Goal: Information Seeking & Learning: Learn about a topic

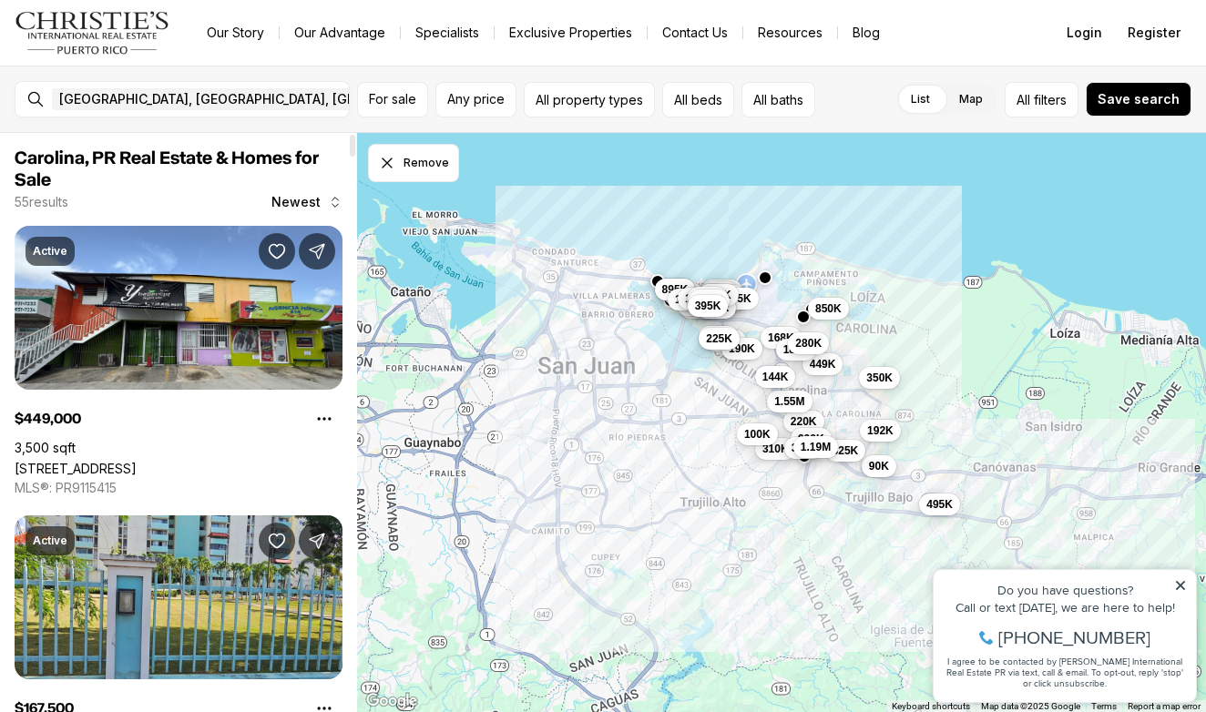
click at [1184, 585] on icon at bounding box center [1180, 585] width 13 height 13
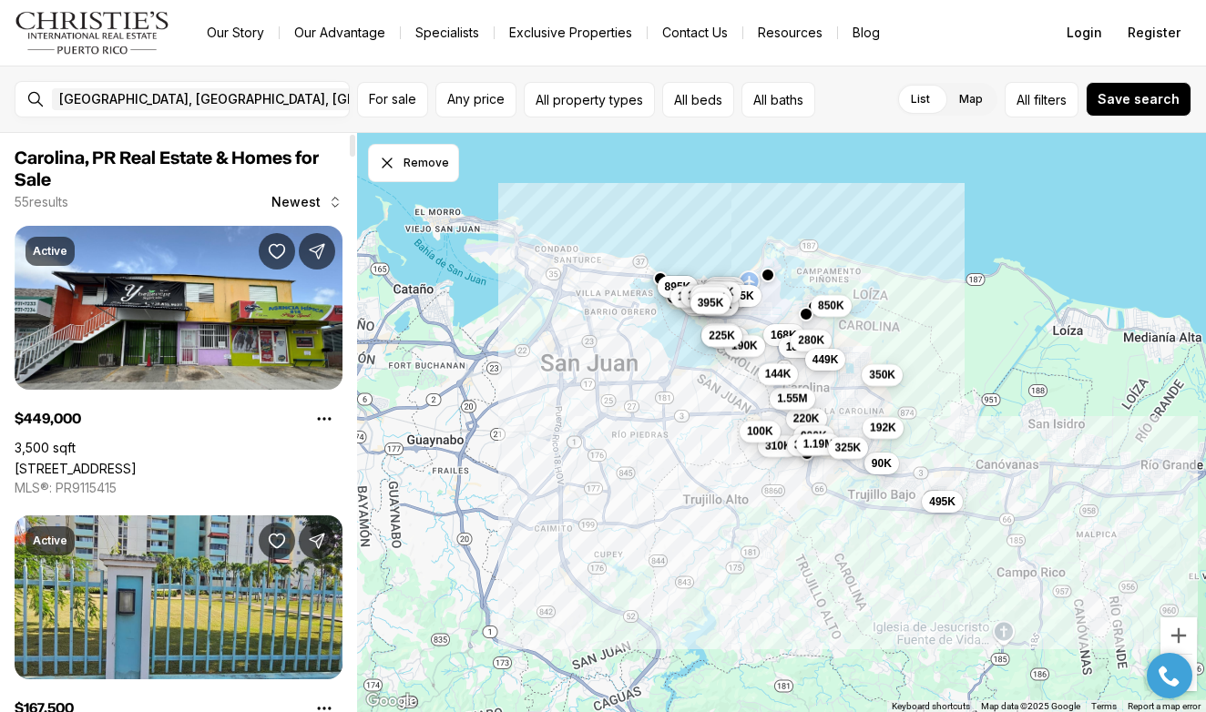
click at [839, 361] on span "449K" at bounding box center [825, 358] width 26 height 15
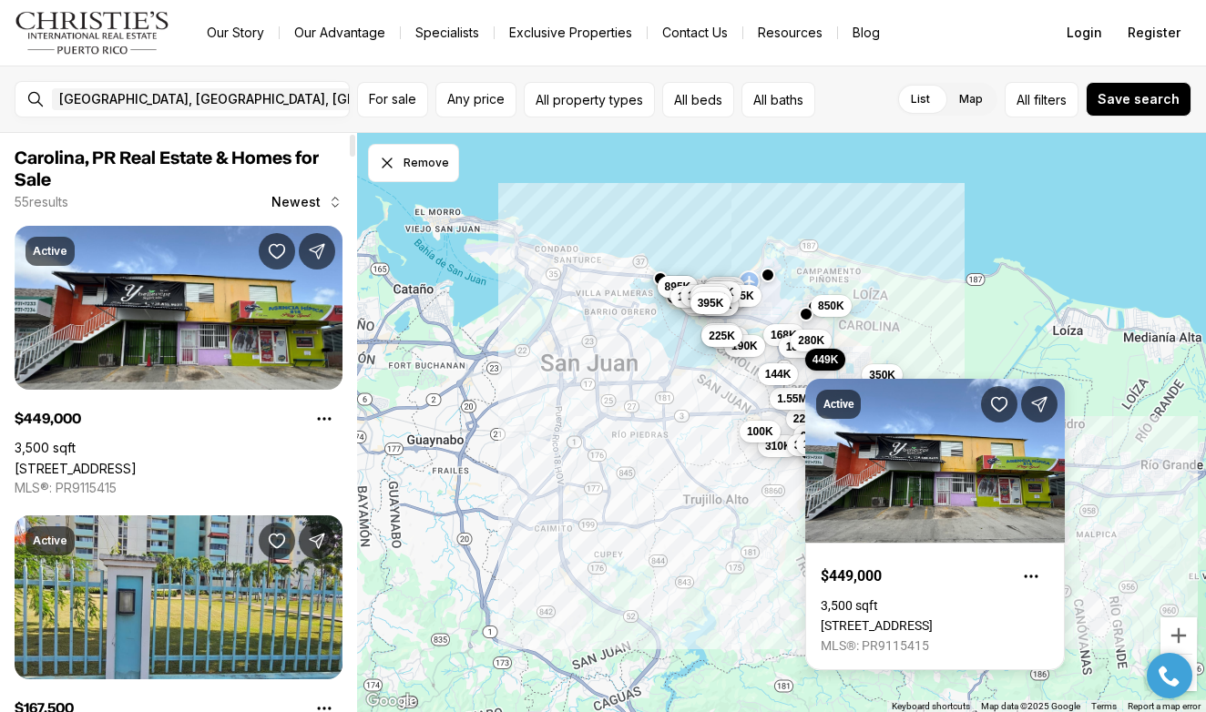
click at [885, 366] on div "Active $449,000 3,500 sqft [STREET_ADDRESS] MLS®: PR9115415" at bounding box center [935, 513] width 260 height 313
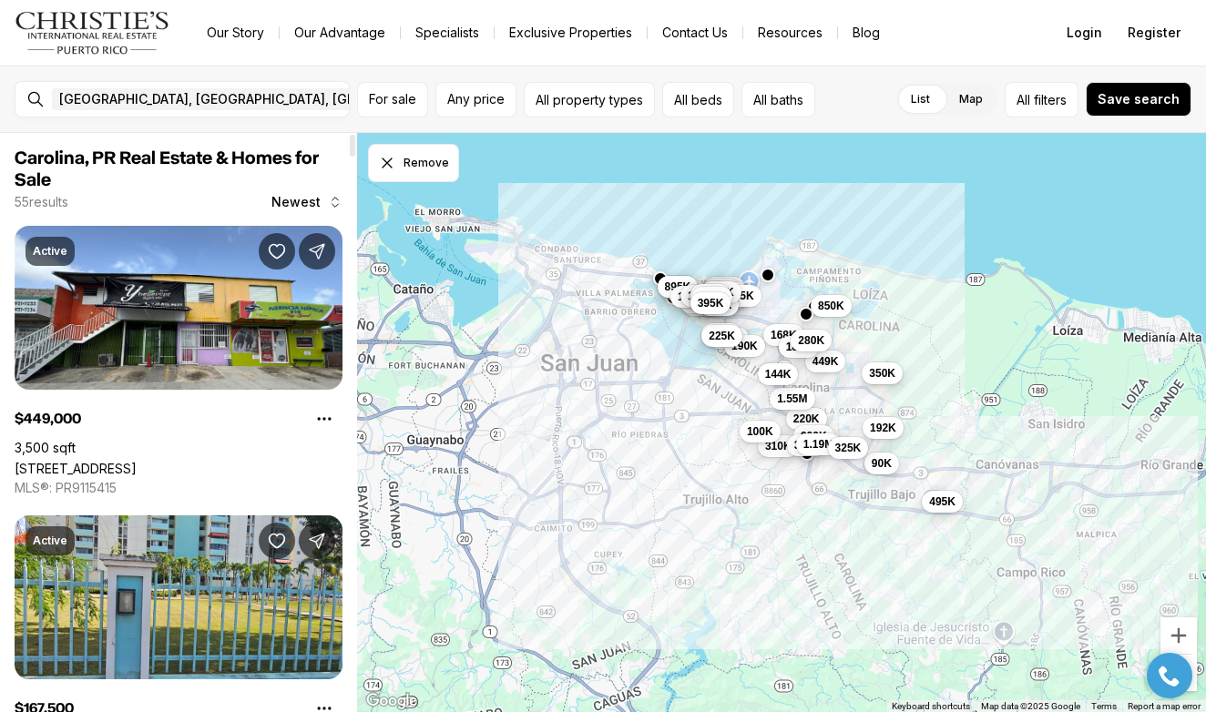
click at [886, 367] on span "350K" at bounding box center [882, 373] width 26 height 15
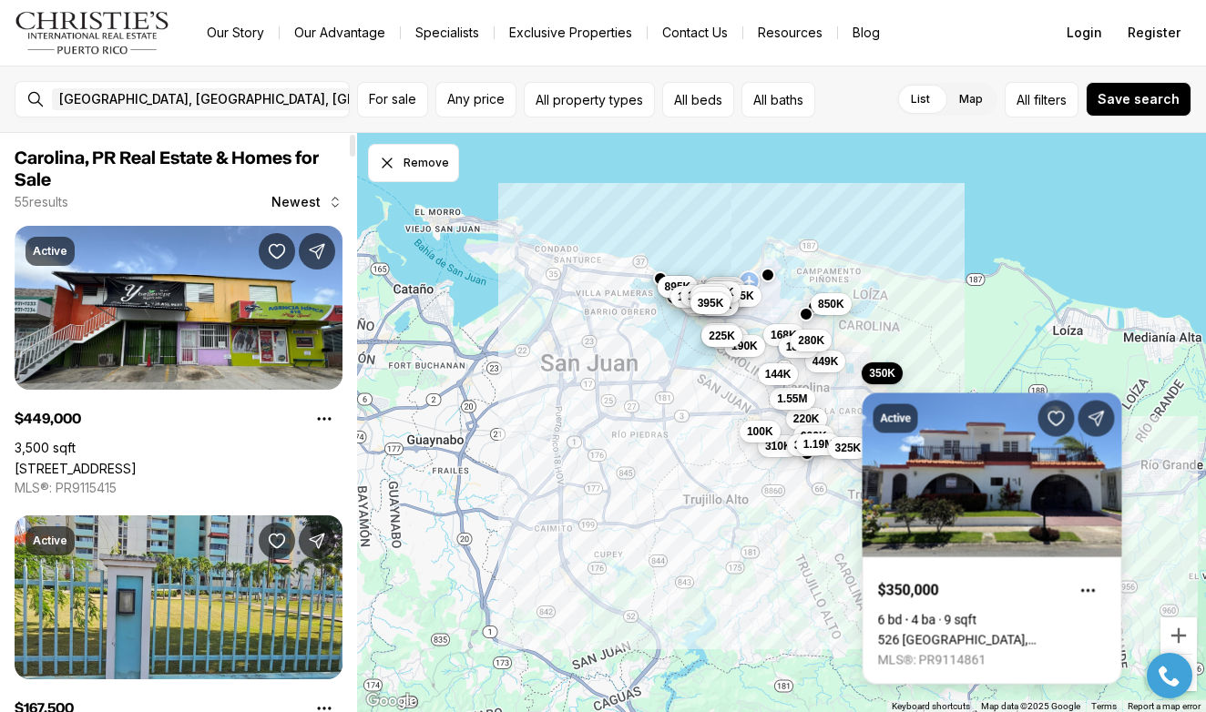
click at [833, 308] on span "850K" at bounding box center [831, 304] width 26 height 15
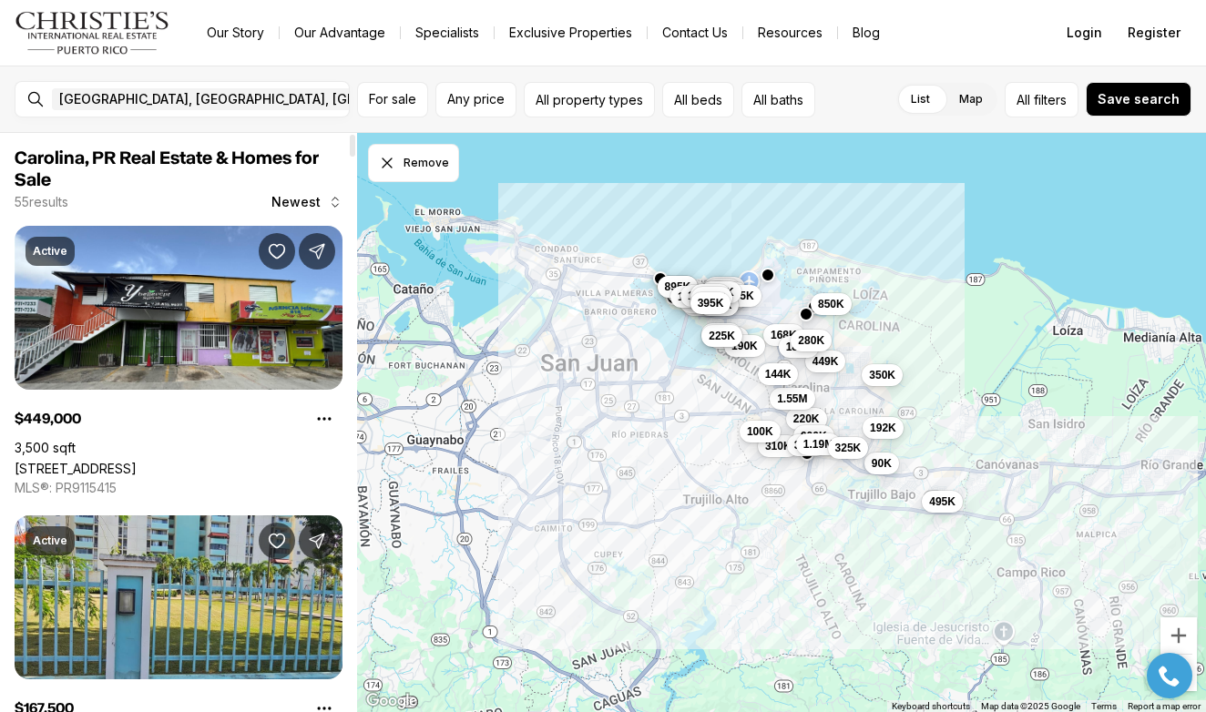
click at [840, 298] on span "850K" at bounding box center [831, 304] width 26 height 15
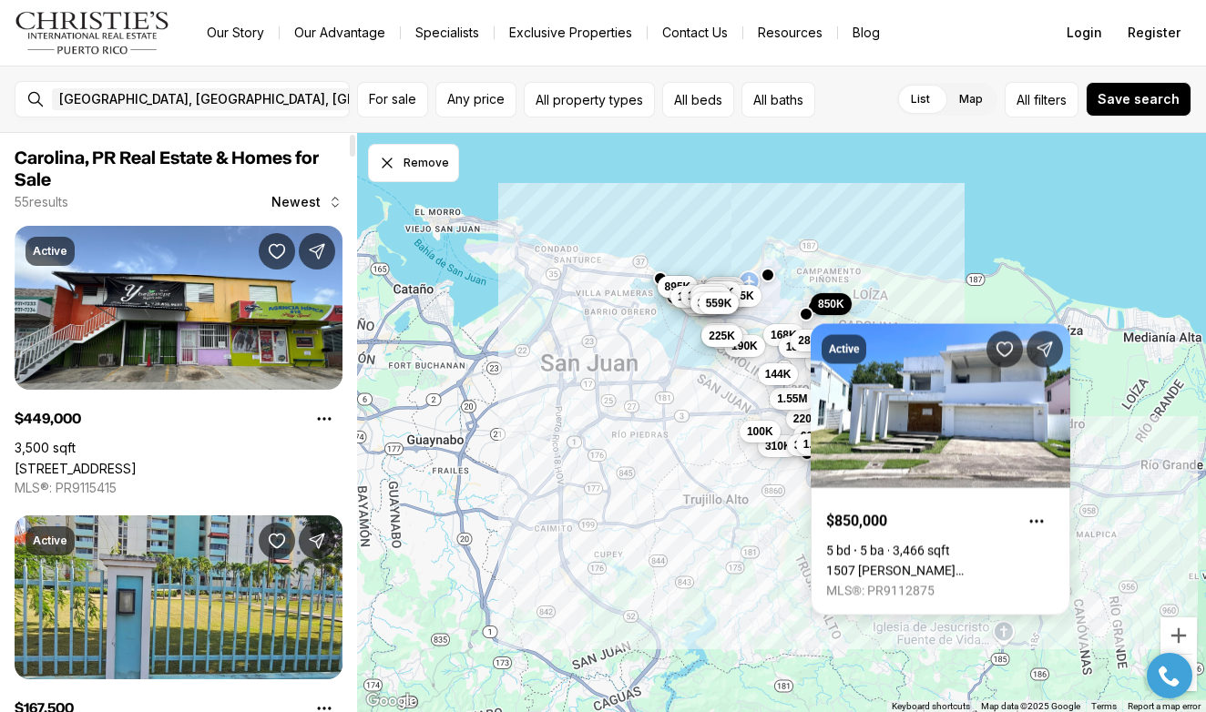
click at [714, 308] on span "559K" at bounding box center [719, 303] width 26 height 15
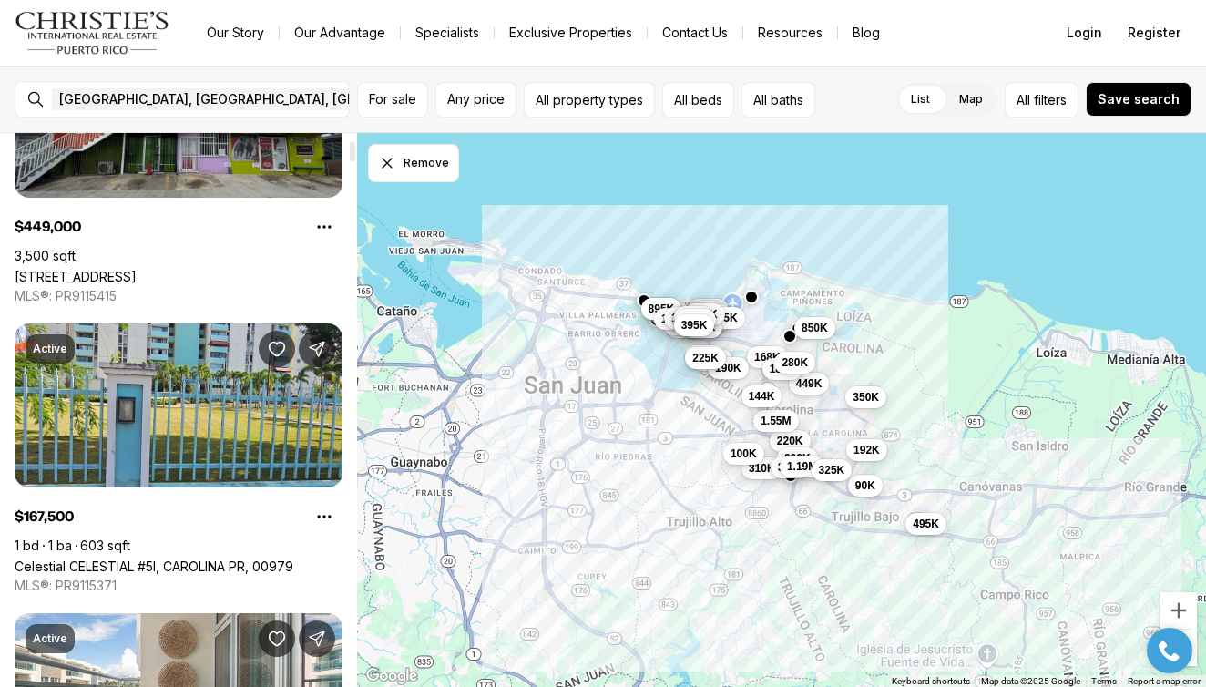
scroll to position [211, 0]
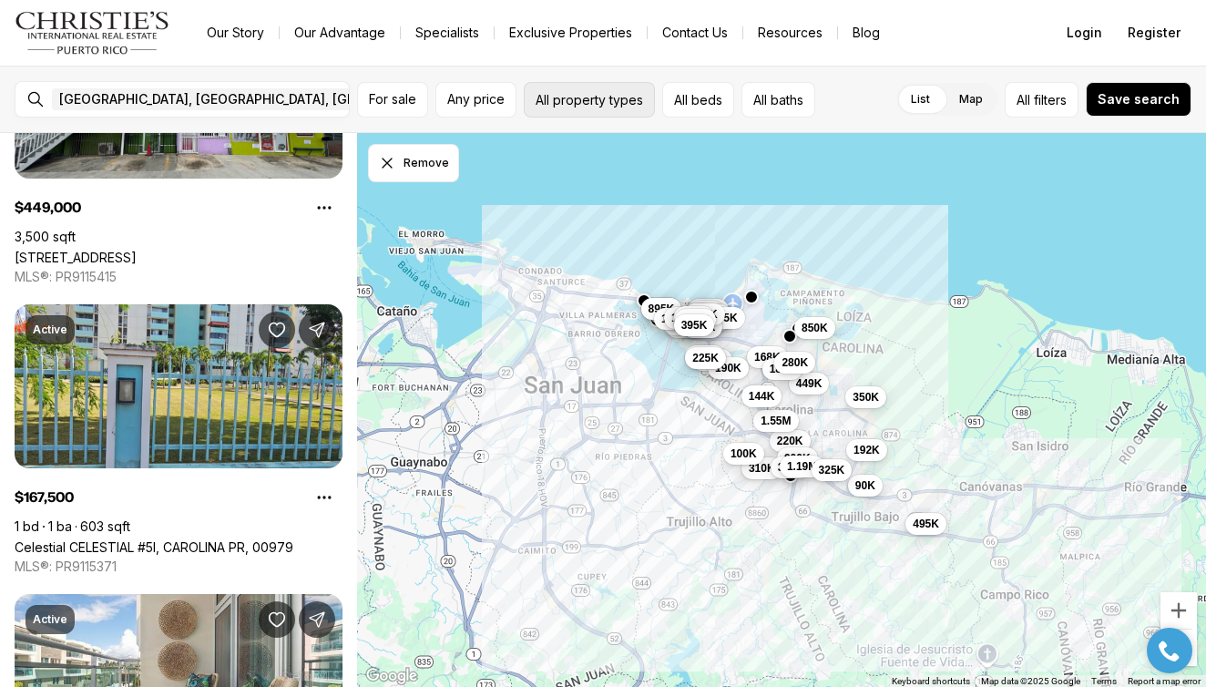
click at [607, 113] on button "All property types" at bounding box center [589, 100] width 131 height 36
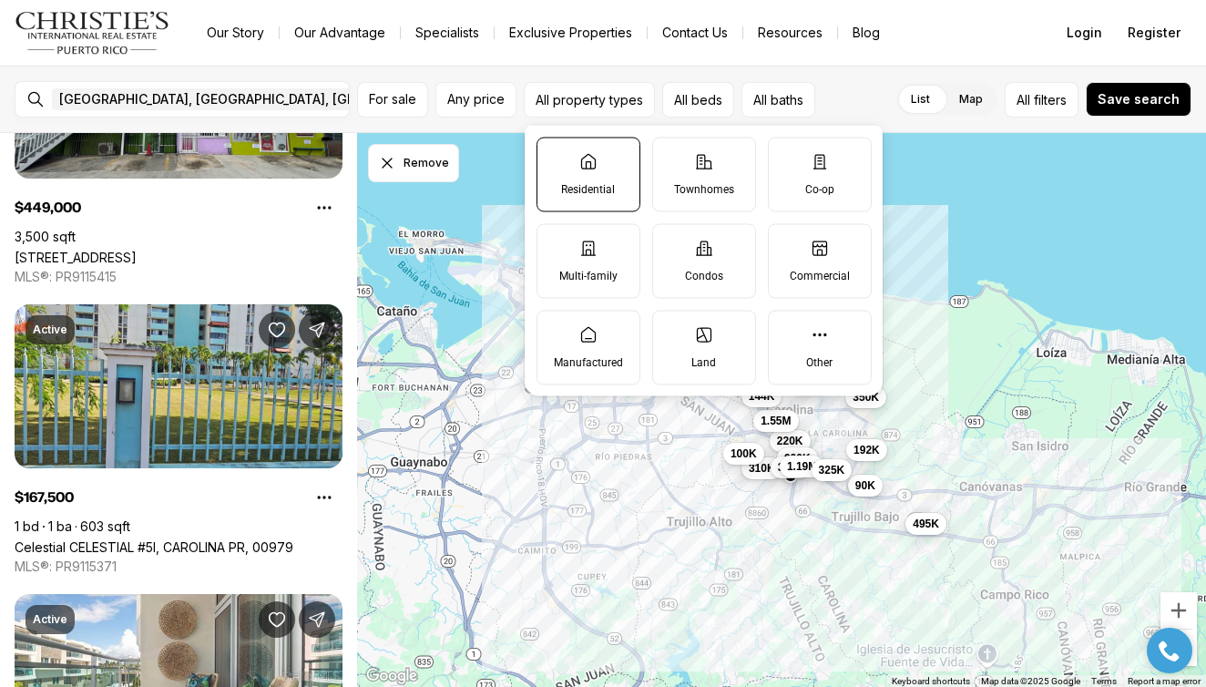
click at [607, 152] on label "Residential" at bounding box center [588, 174] width 104 height 75
click at [555, 152] on button "Residential" at bounding box center [546, 146] width 18 height 18
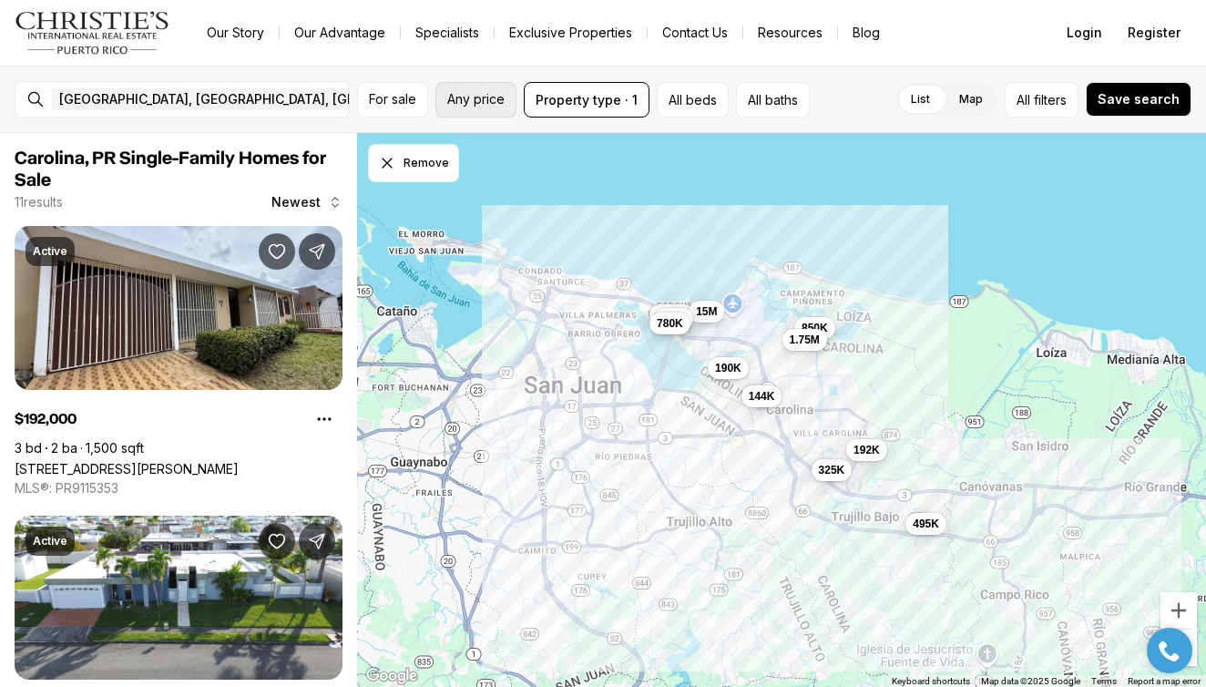
click at [474, 101] on span "Any price" at bounding box center [475, 99] width 57 height 15
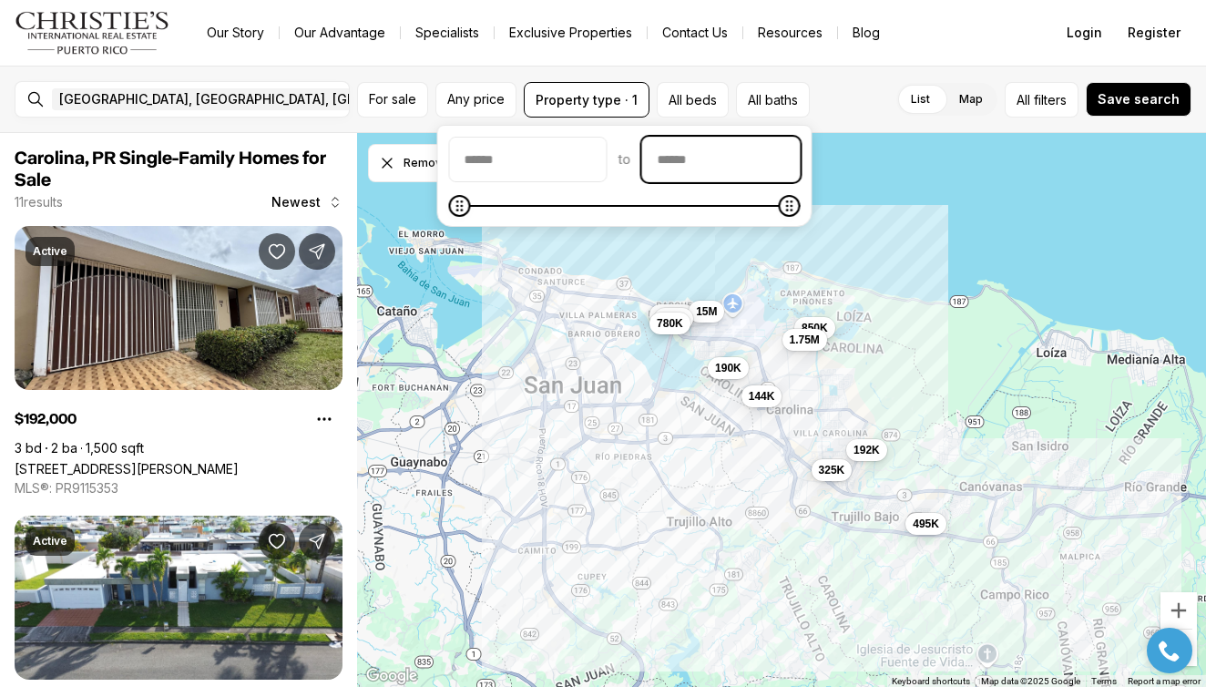
click at [731, 161] on input "priceMax" at bounding box center [721, 159] width 157 height 44
type input "**"
type input "********"
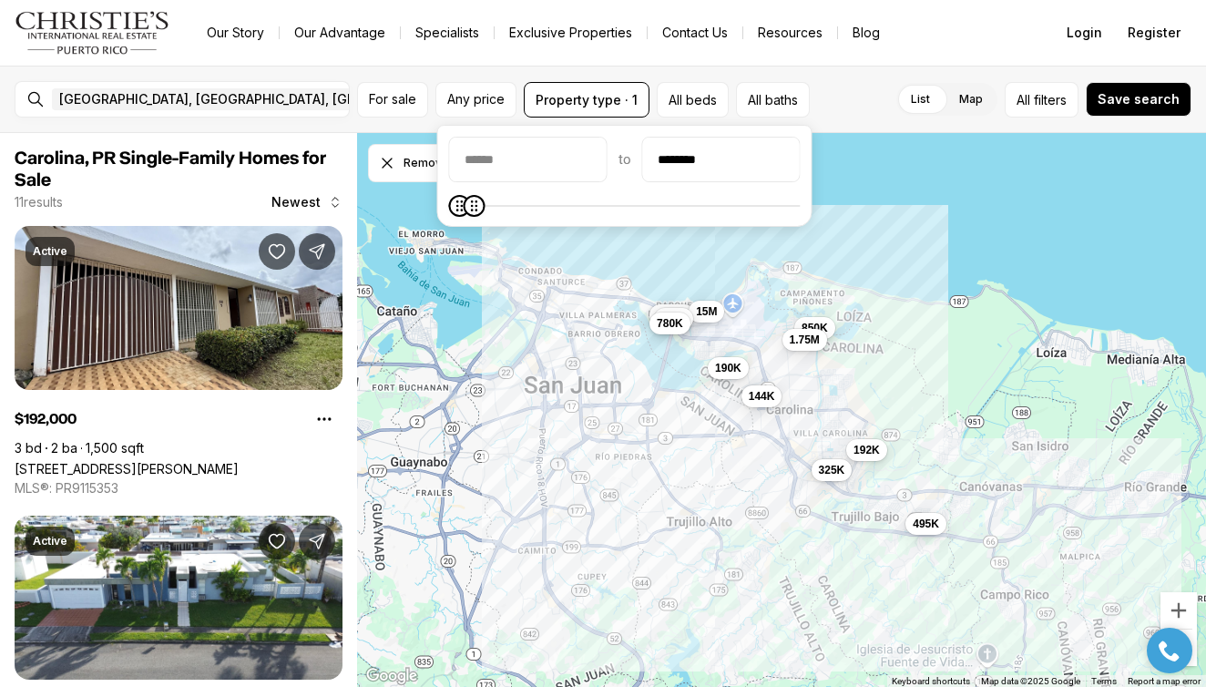
click at [913, 187] on div "192K 495K 1.55M 15M 190K 1.4M 144K 850K 325K 1.75M 780K" at bounding box center [781, 410] width 849 height 555
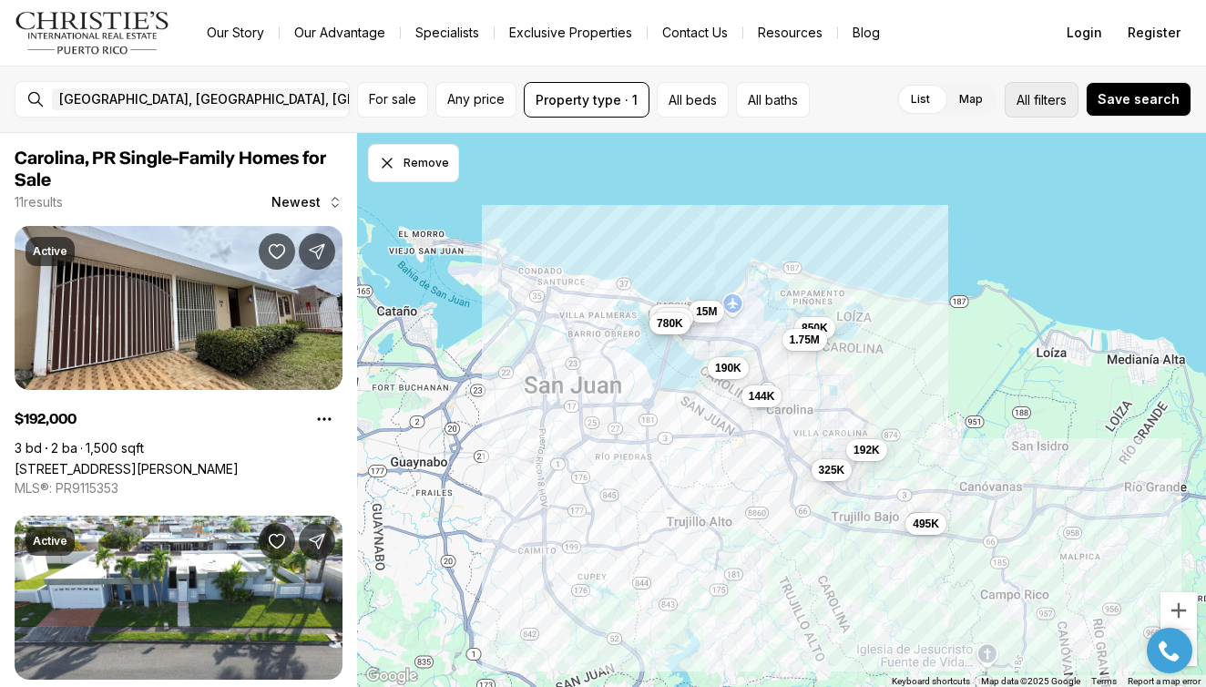
click at [1021, 102] on span "All" at bounding box center [1023, 99] width 14 height 19
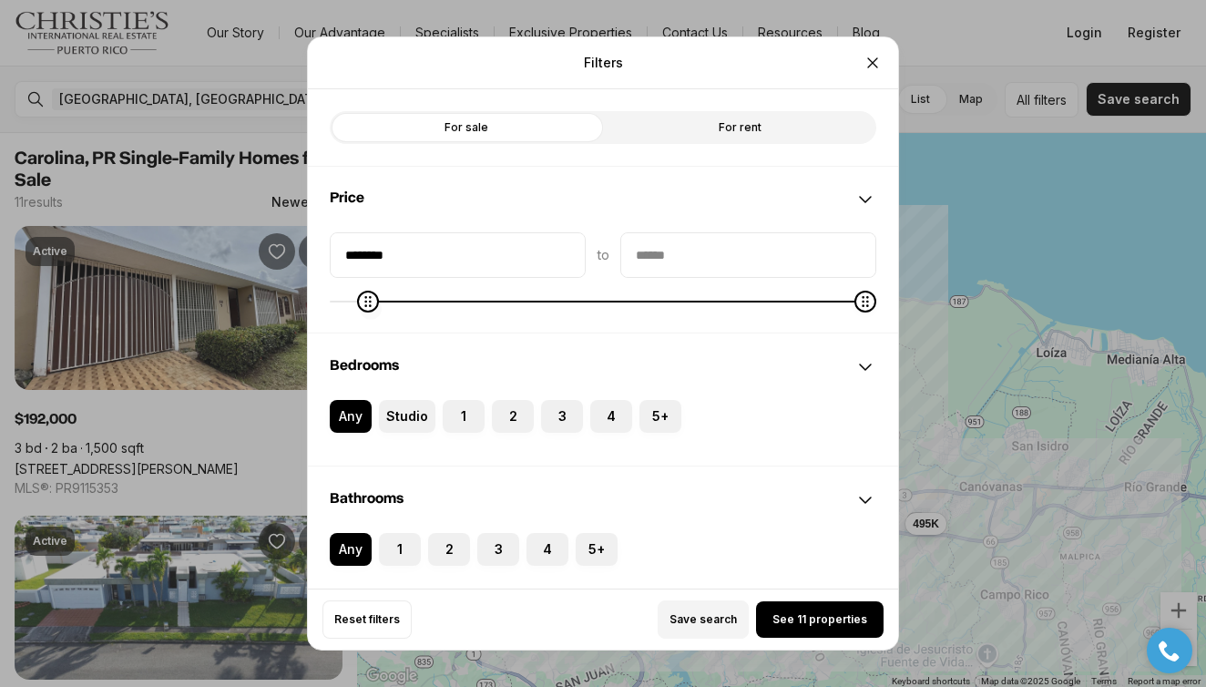
type input "********"
click at [354, 287] on div "******** to" at bounding box center [603, 271] width 546 height 78
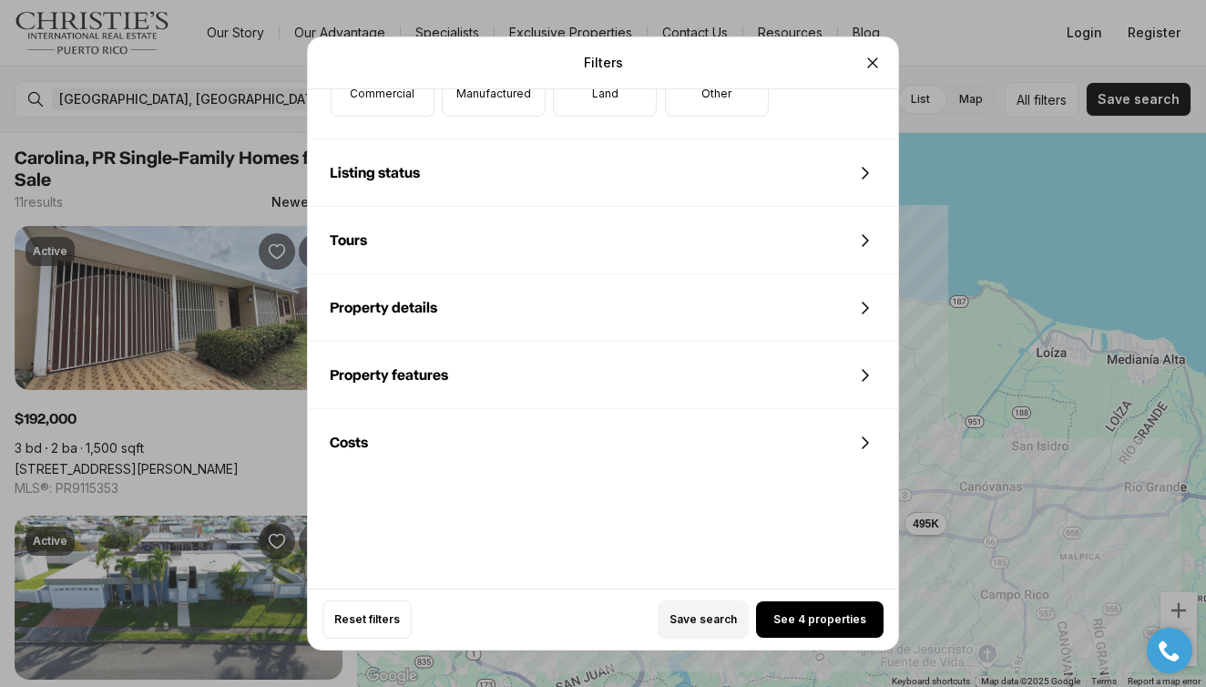
scroll to position [712, 0]
click at [808, 626] on span "See 4 properties" at bounding box center [819, 619] width 93 height 15
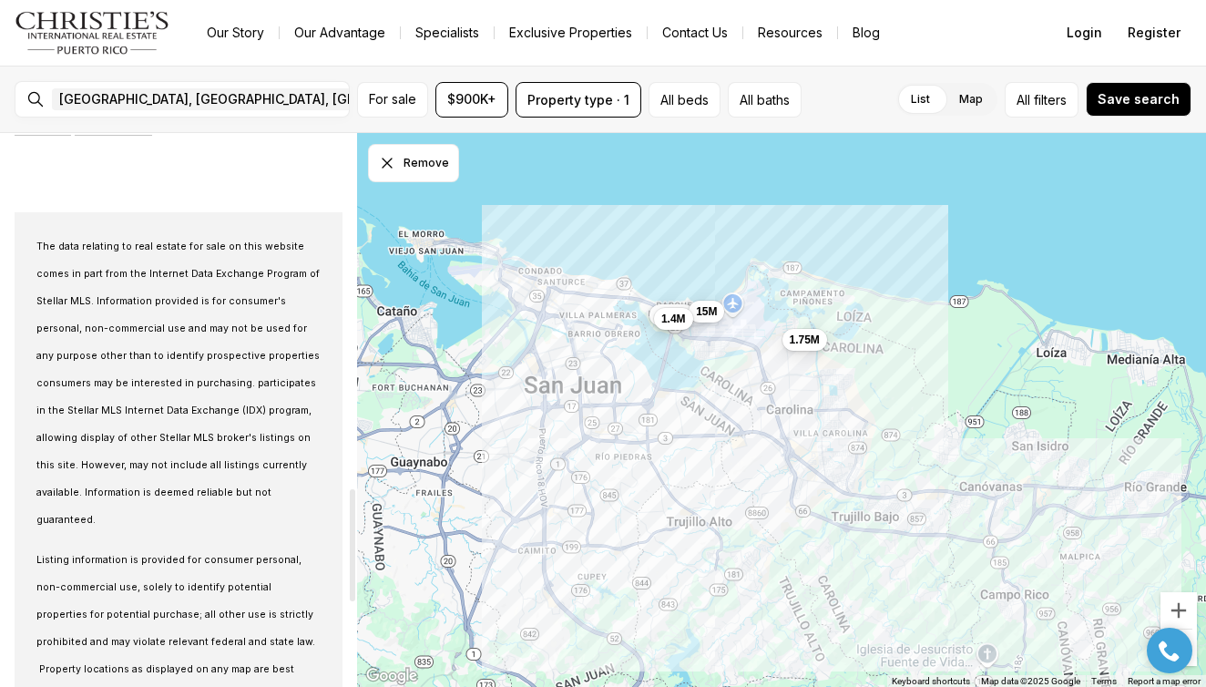
scroll to position [1756, 0]
